Goal: Navigation & Orientation: Understand site structure

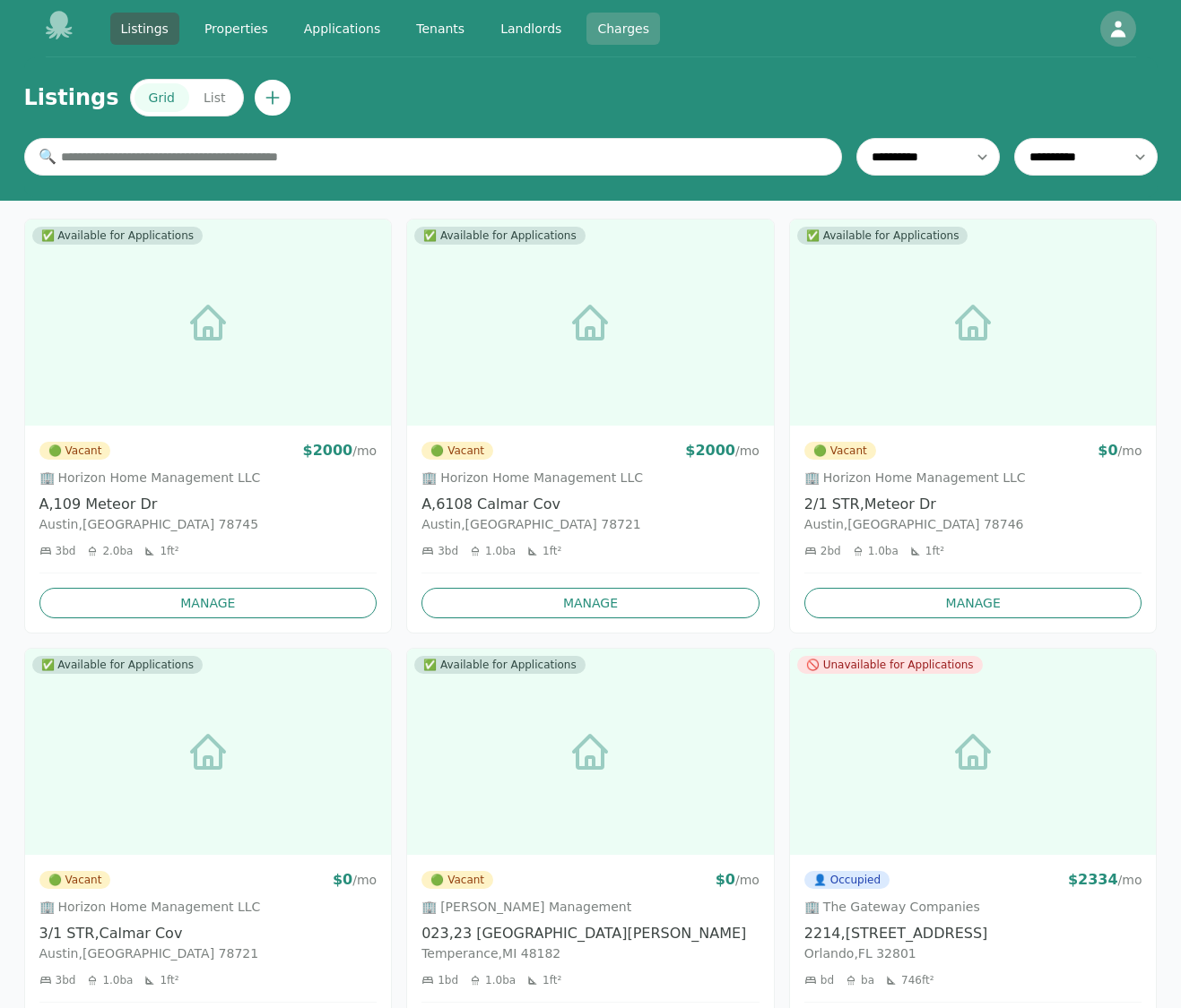
click at [611, 37] on link "Charges" at bounding box center [622, 29] width 74 height 32
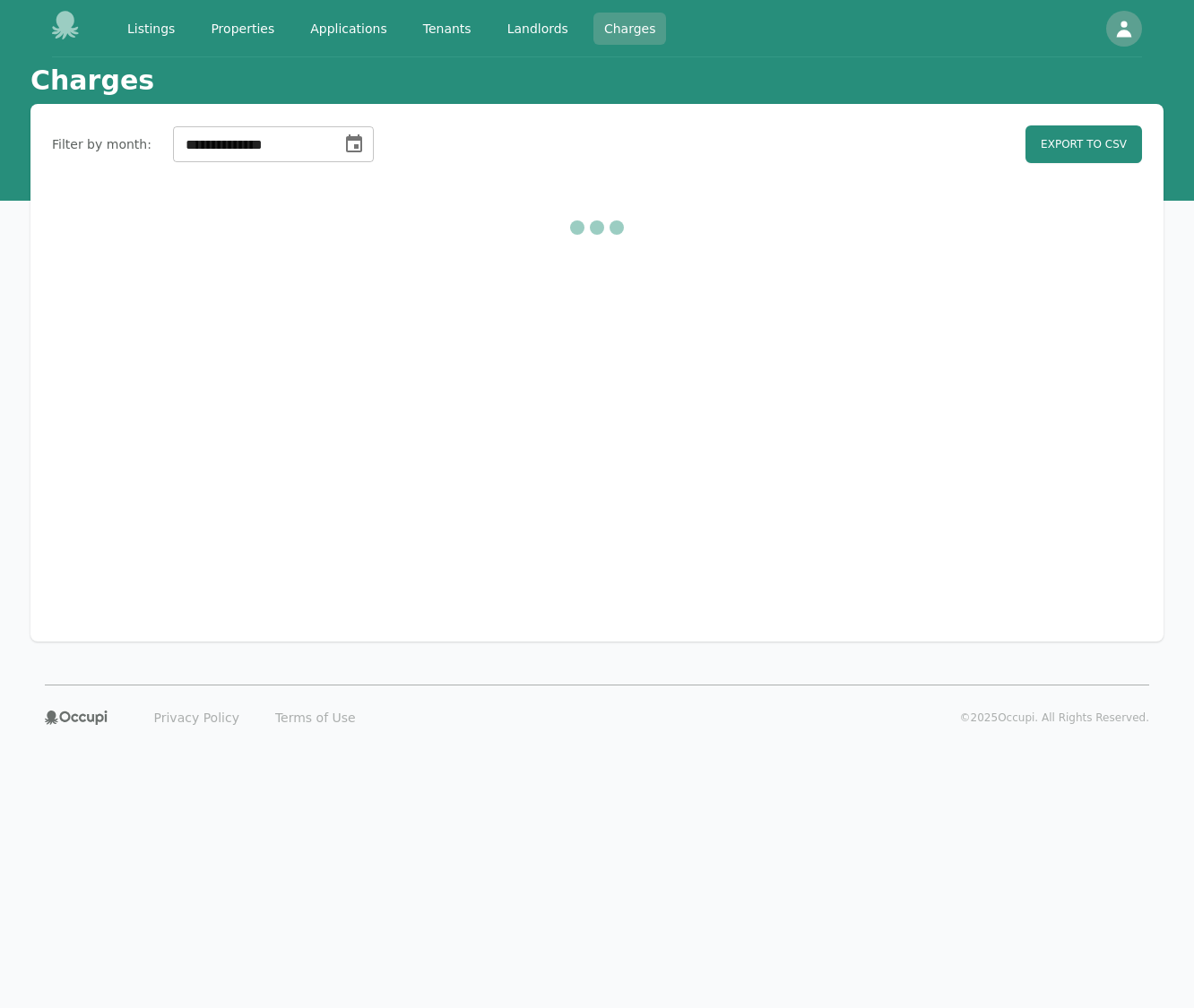
select select "**"
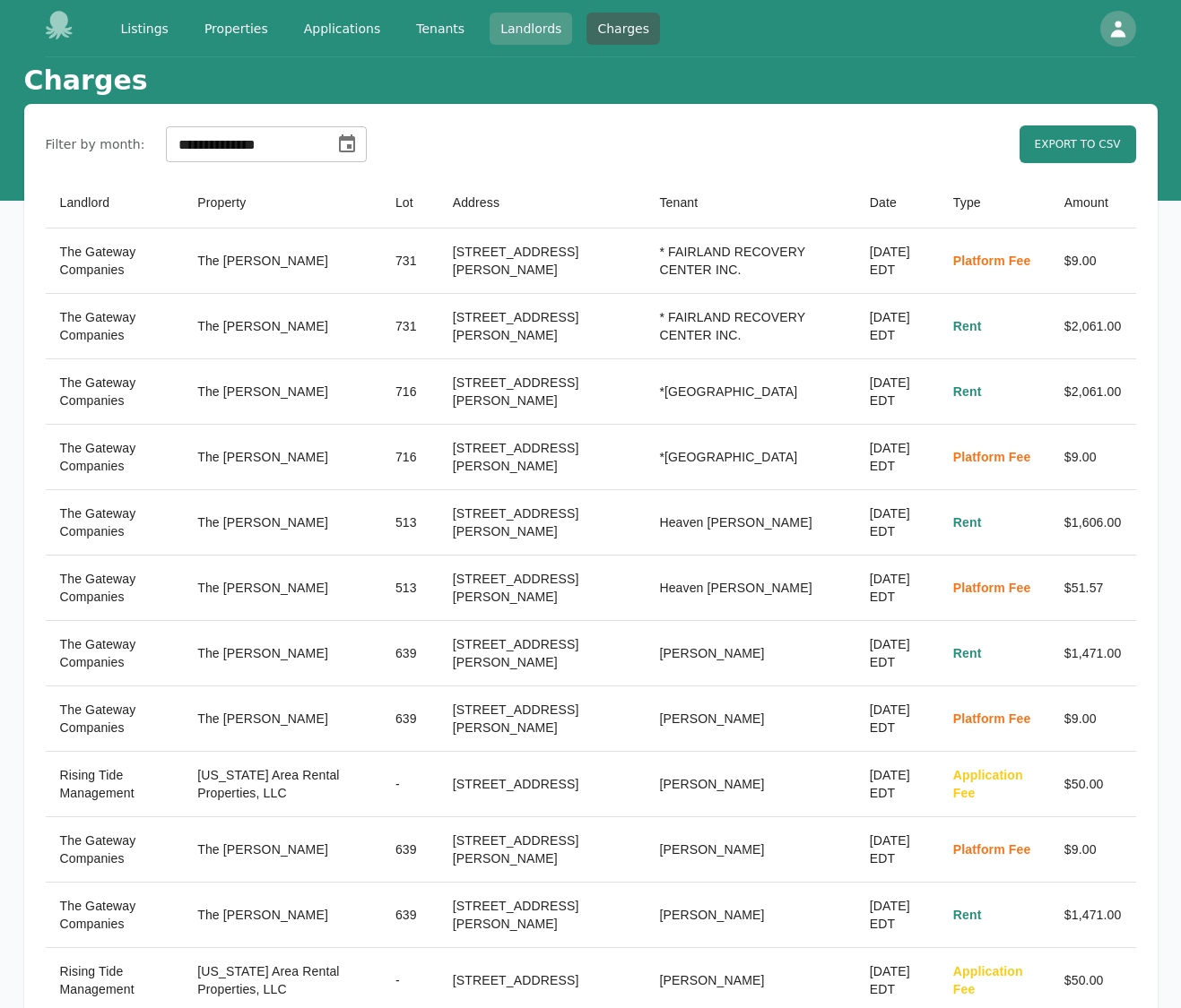
click at [529, 31] on link "Landlords" at bounding box center [531, 29] width 82 height 32
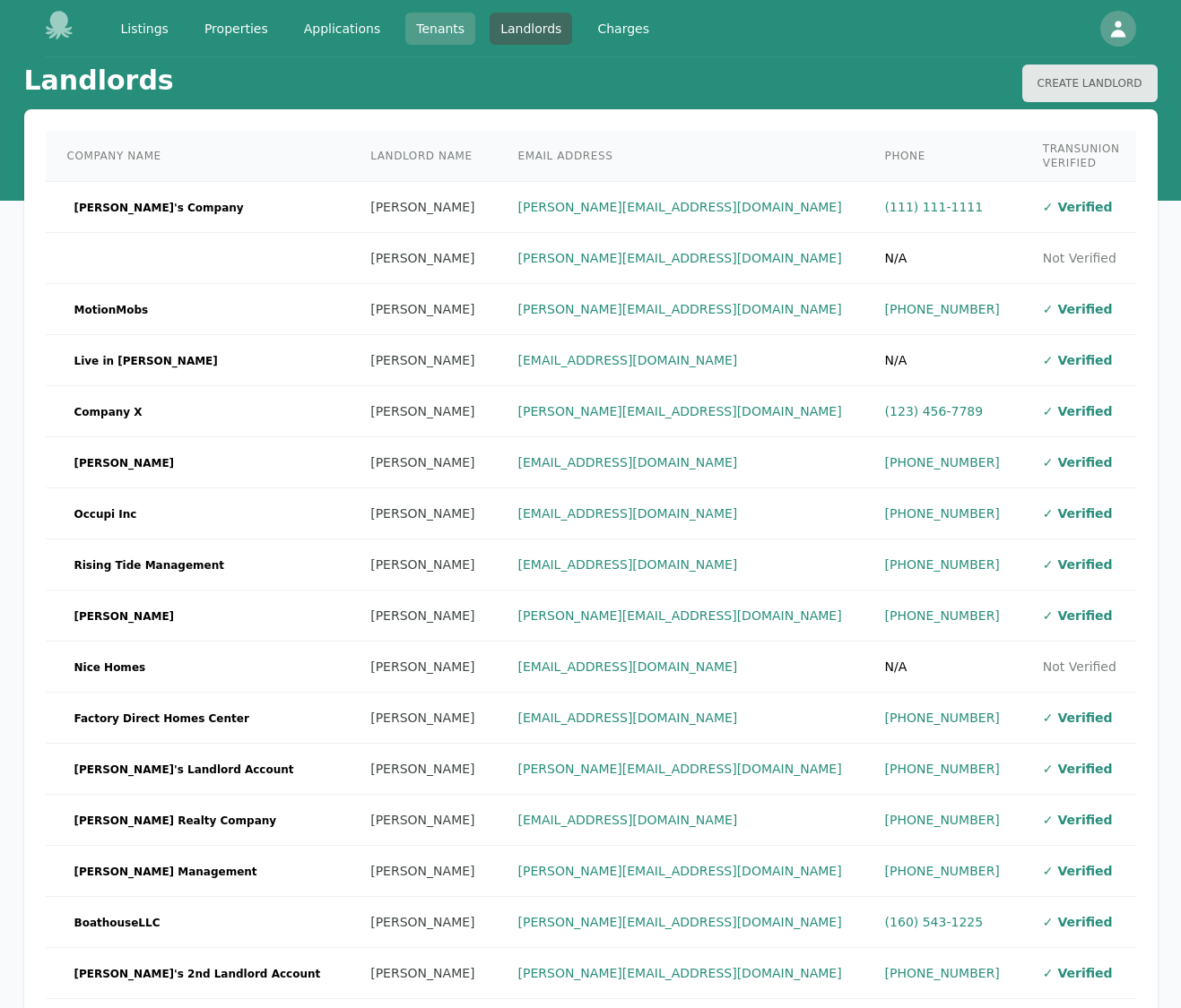
click at [440, 29] on link "Tenants" at bounding box center [439, 29] width 70 height 32
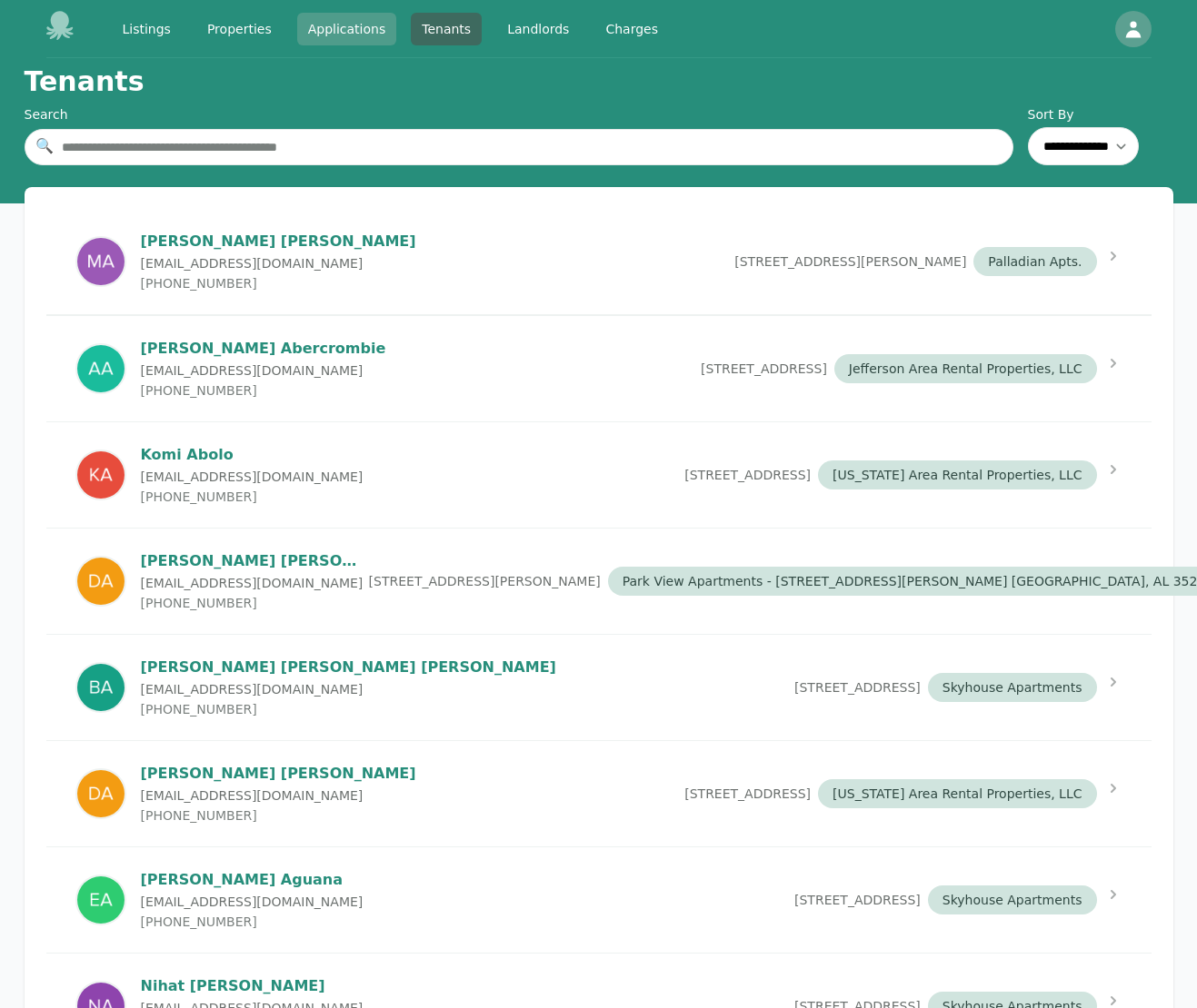
click at [338, 34] on link "Applications" at bounding box center [346, 29] width 100 height 33
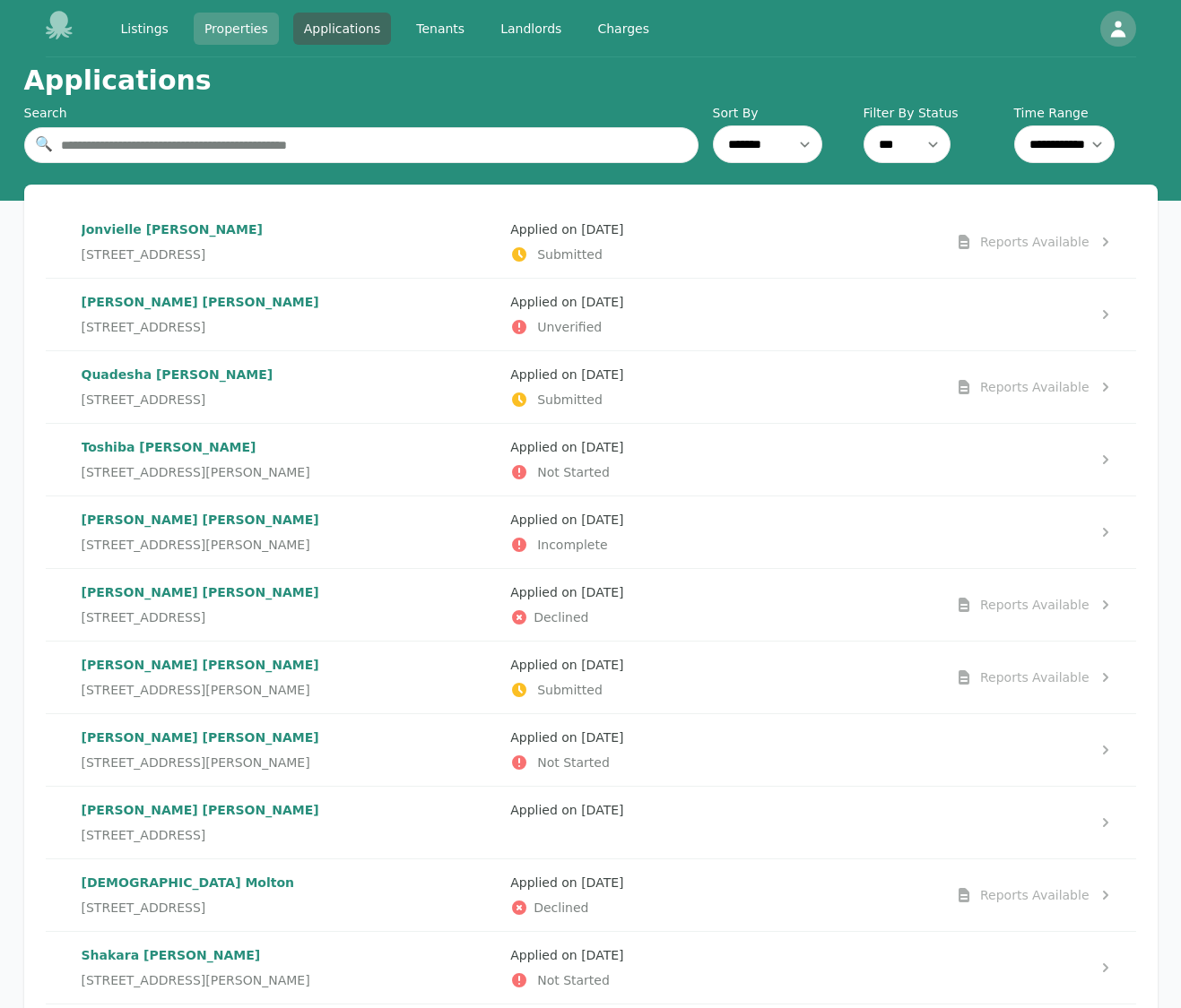
click at [243, 32] on link "Properties" at bounding box center [236, 29] width 85 height 32
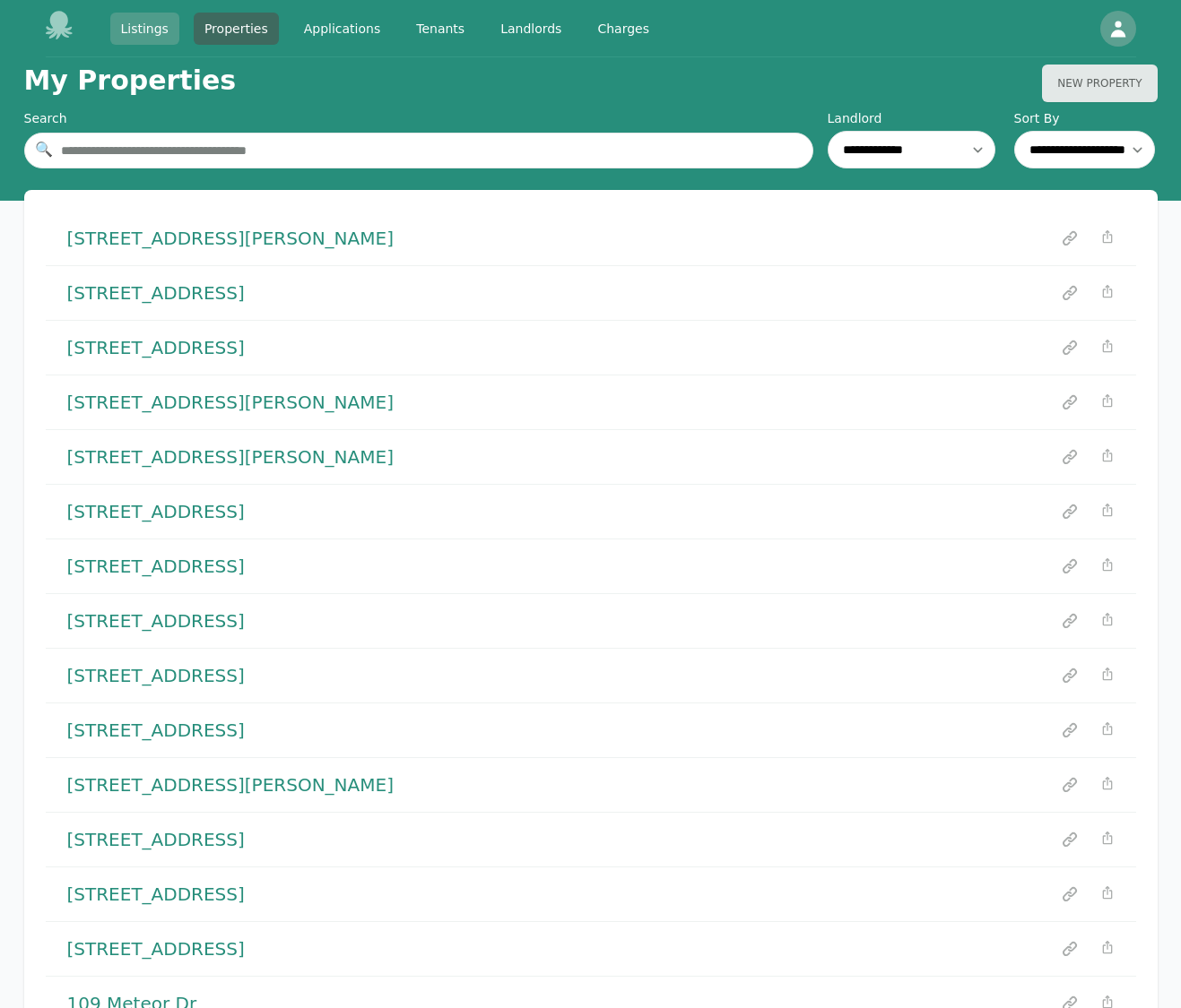
click at [153, 34] on link "Listings" at bounding box center [145, 29] width 69 height 32
